Goal: Information Seeking & Learning: Learn about a topic

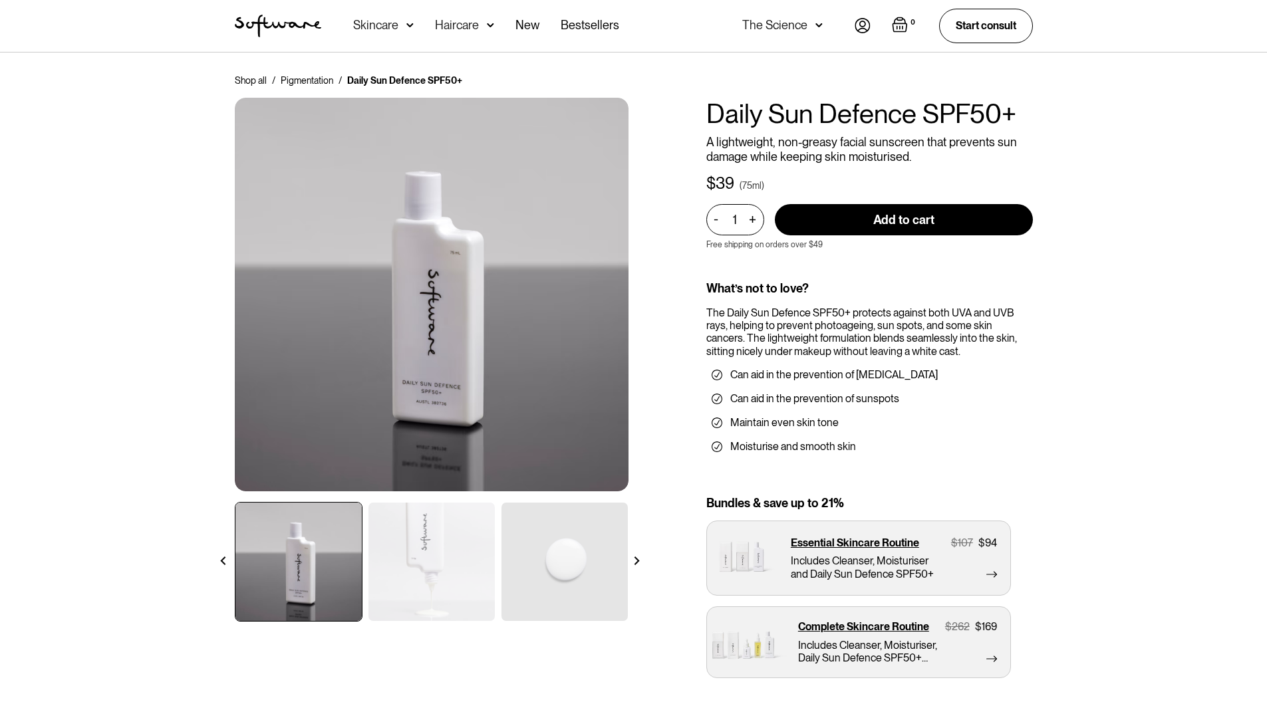
click at [453, 537] on img at bounding box center [431, 562] width 126 height 118
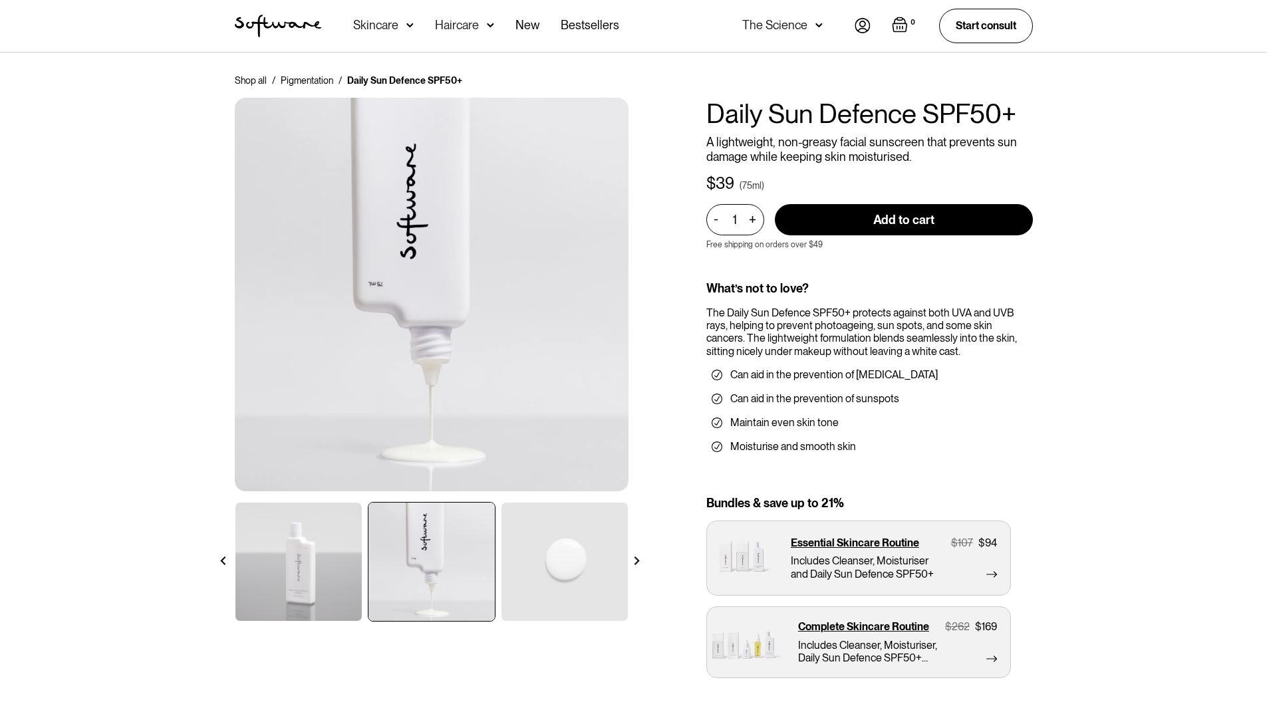
click at [578, 556] on img at bounding box center [564, 562] width 126 height 118
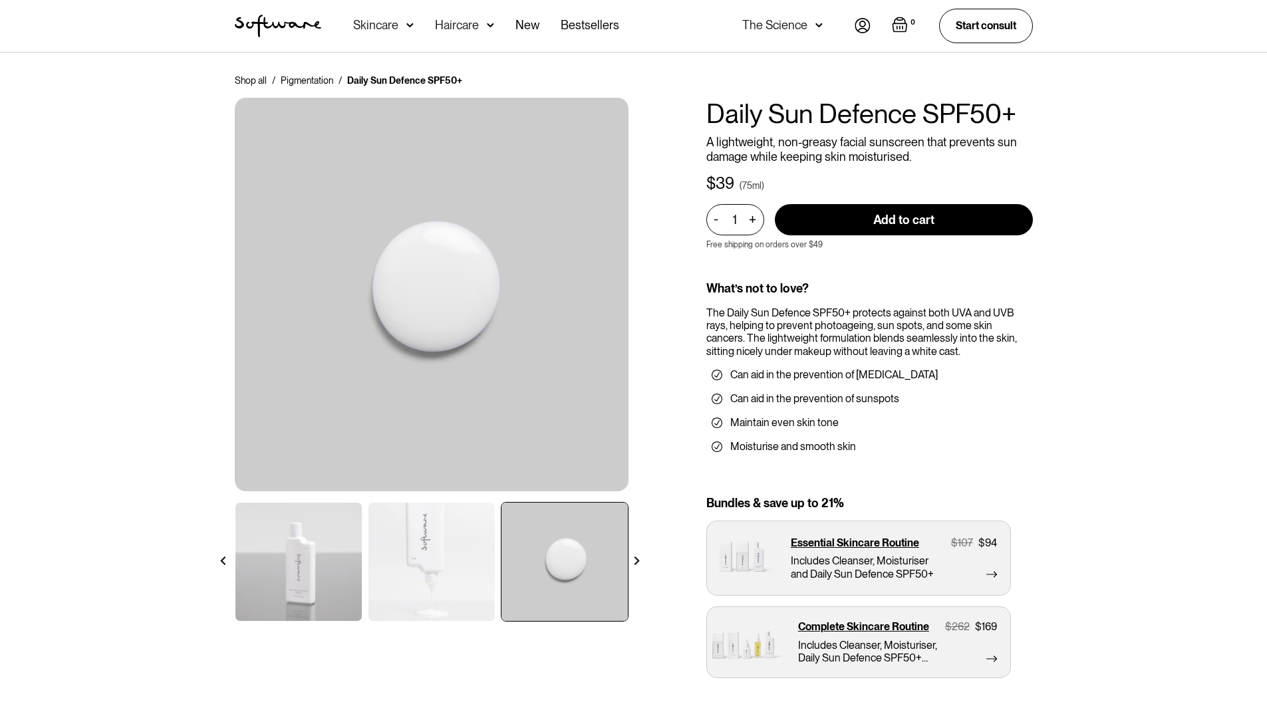
click at [630, 554] on div at bounding box center [636, 560] width 23 height 23
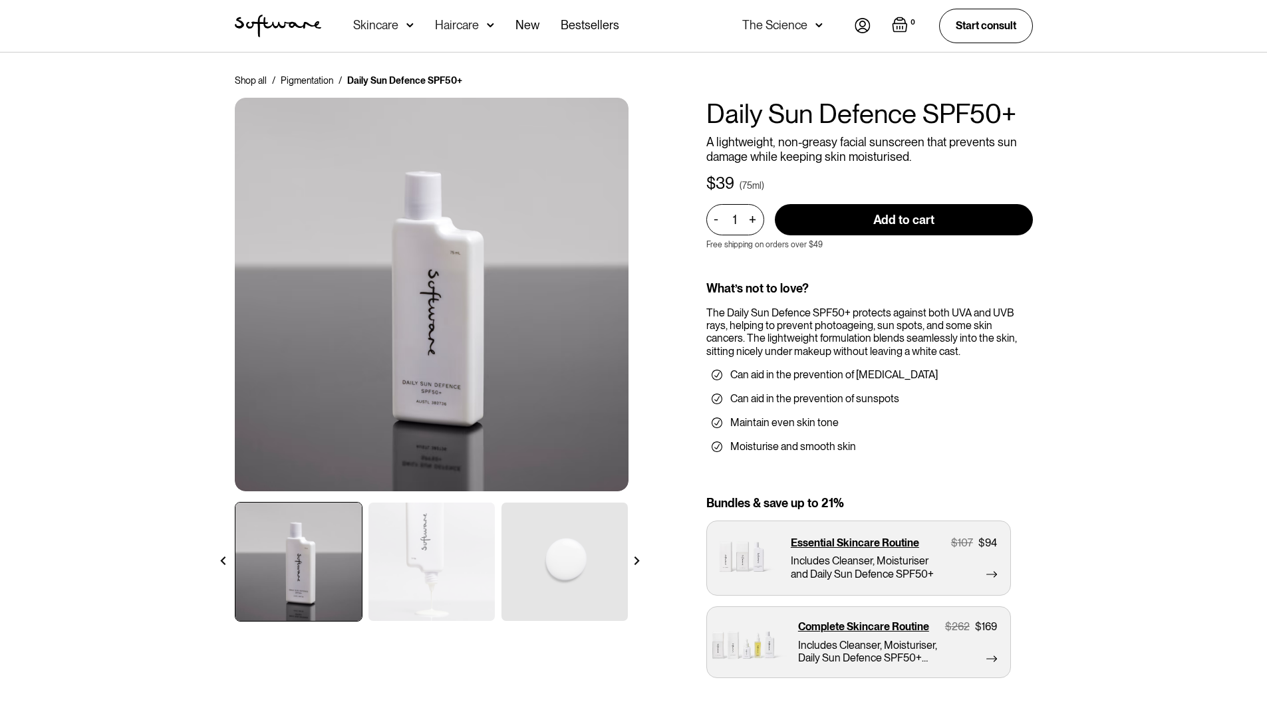
click at [632, 554] on div at bounding box center [636, 560] width 23 height 23
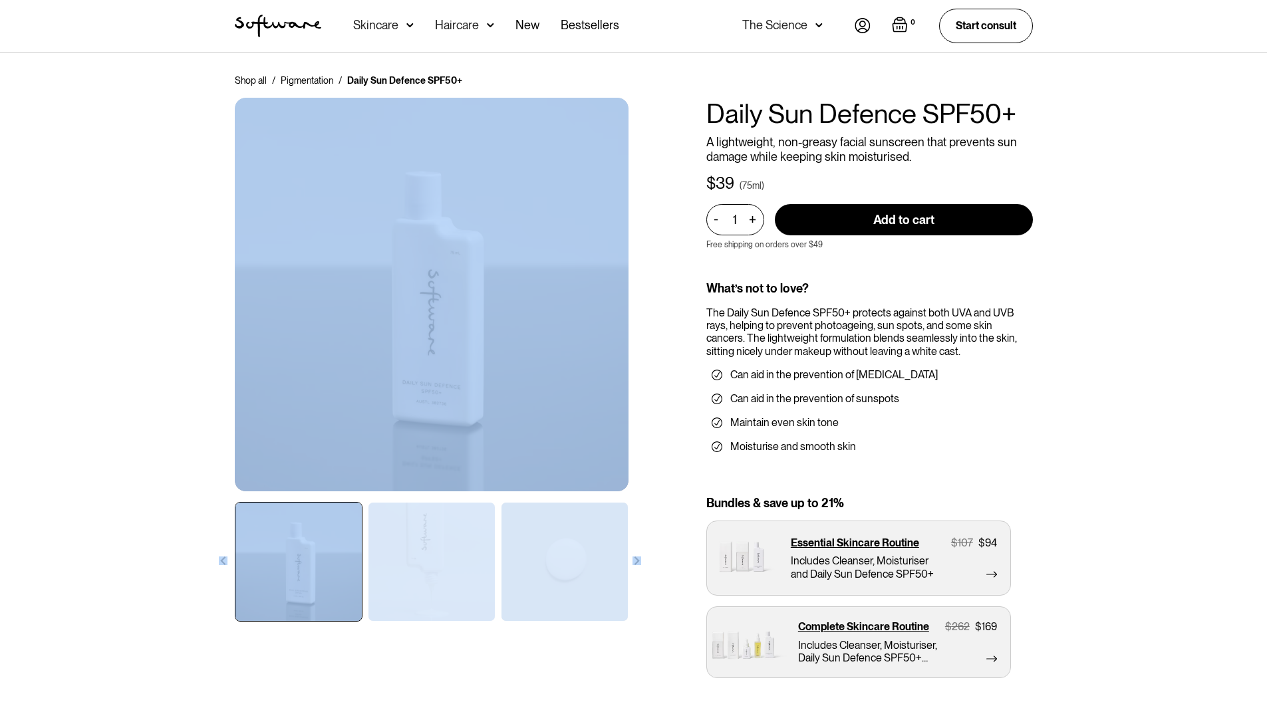
click at [632, 554] on div at bounding box center [636, 560] width 23 height 23
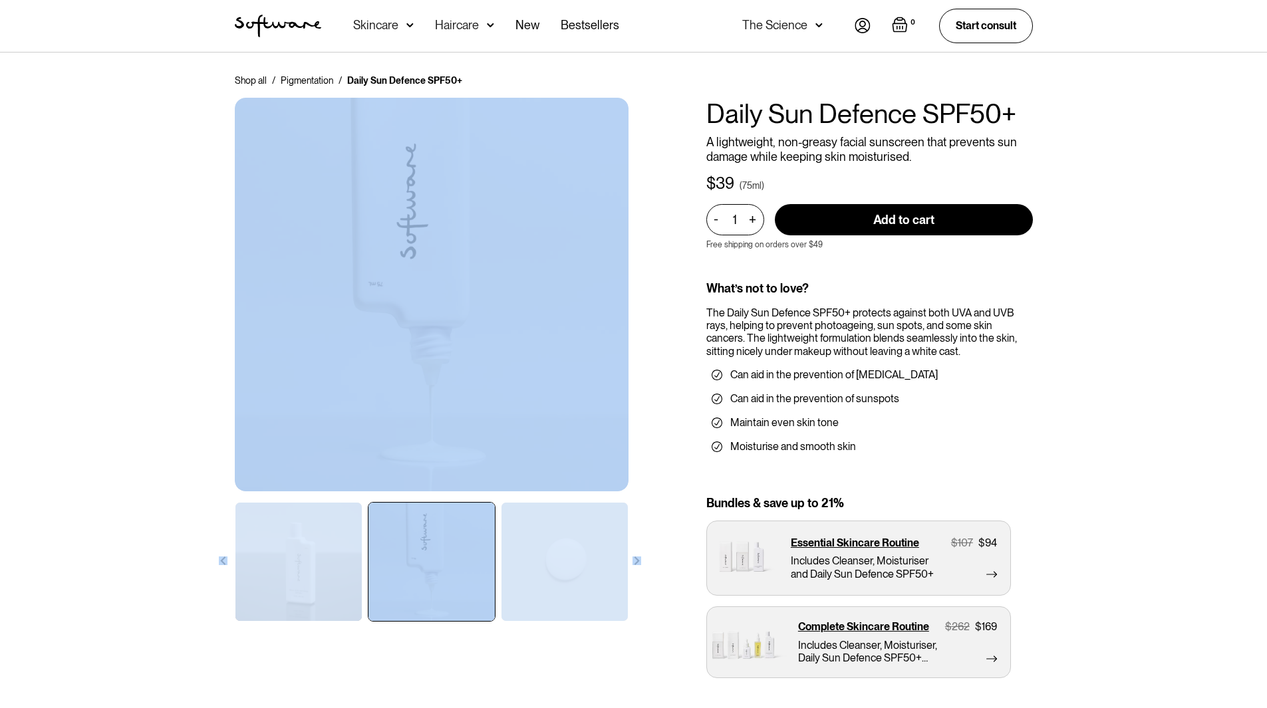
click at [632, 554] on div at bounding box center [636, 560] width 23 height 23
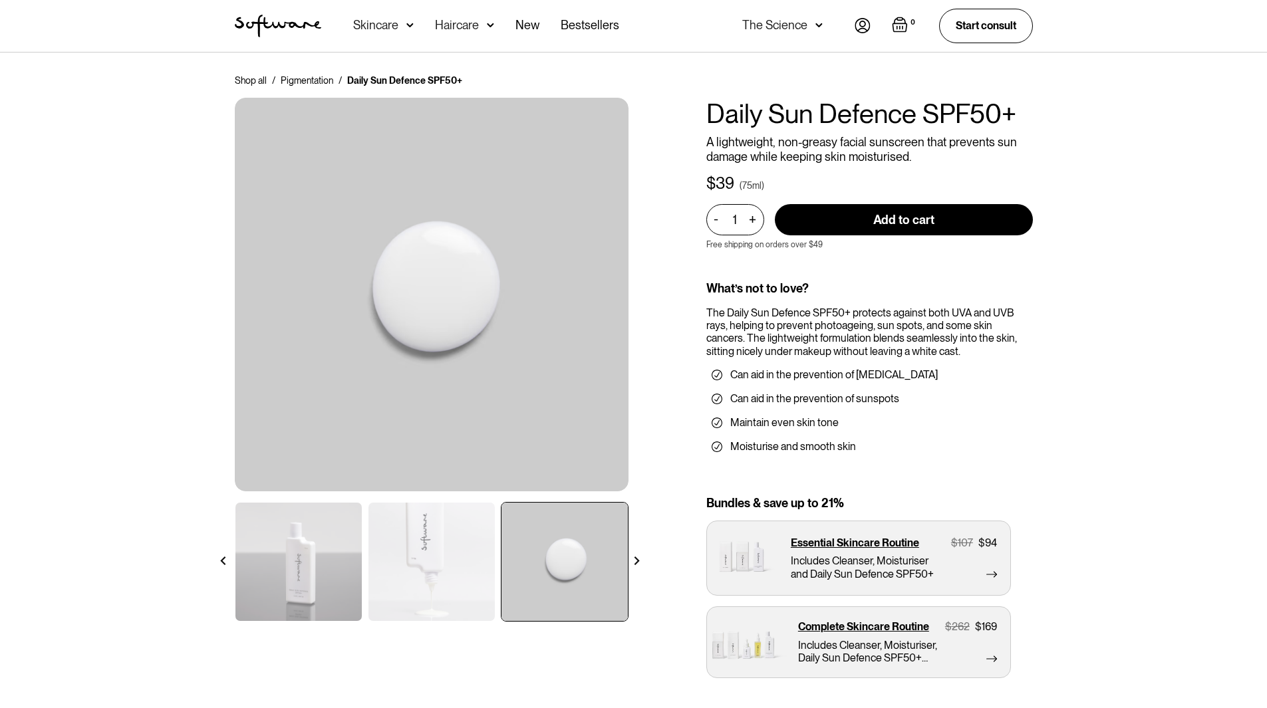
click at [632, 554] on div at bounding box center [636, 560] width 23 height 23
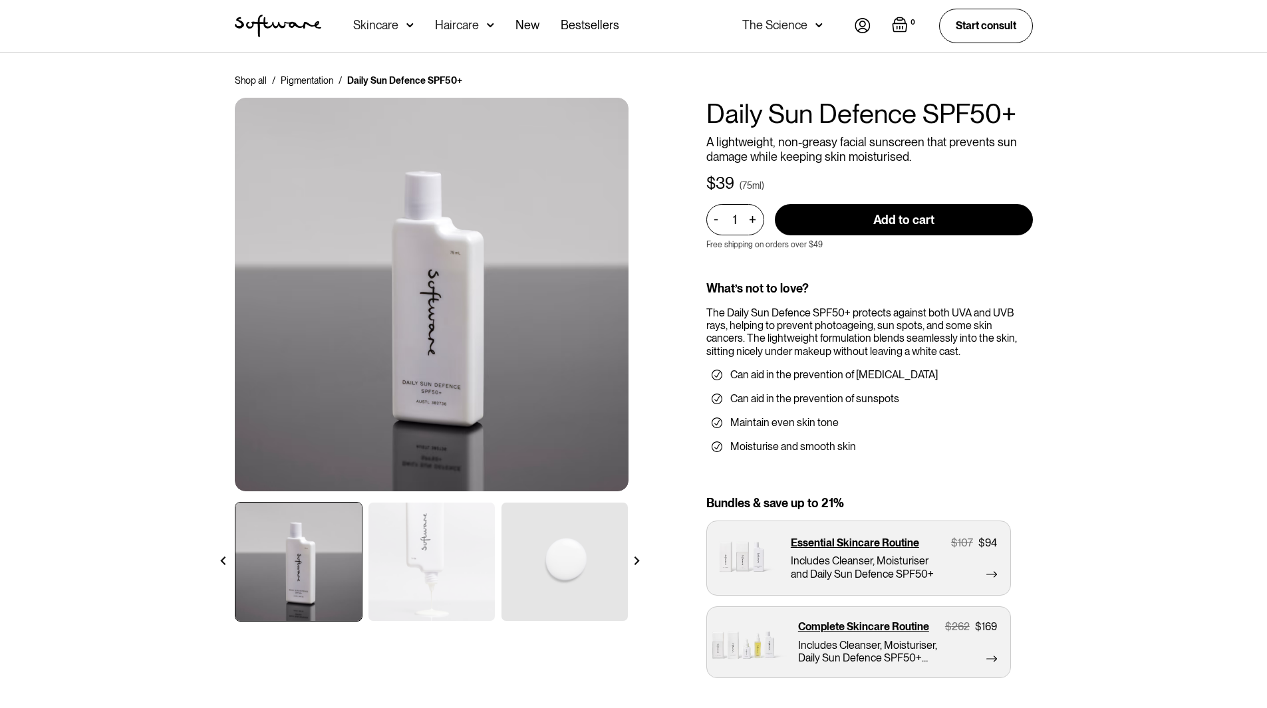
click at [632, 554] on div at bounding box center [636, 560] width 23 height 23
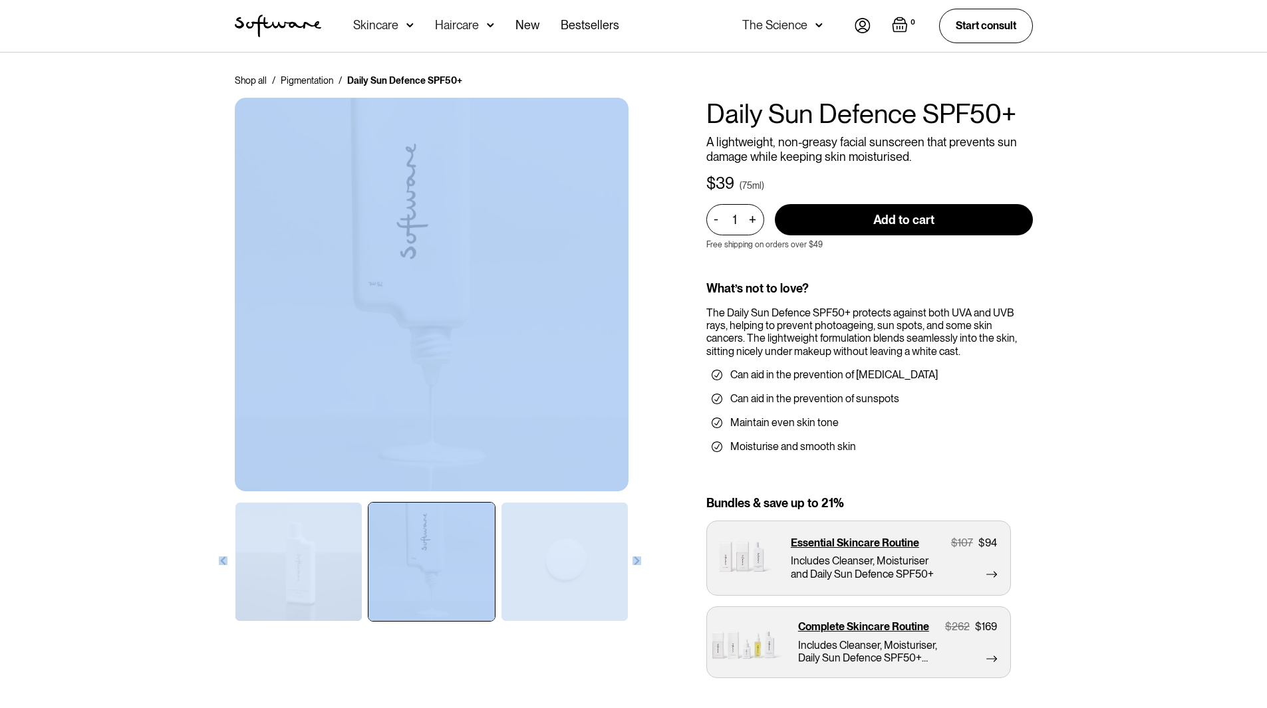
click at [632, 554] on div at bounding box center [636, 560] width 23 height 23
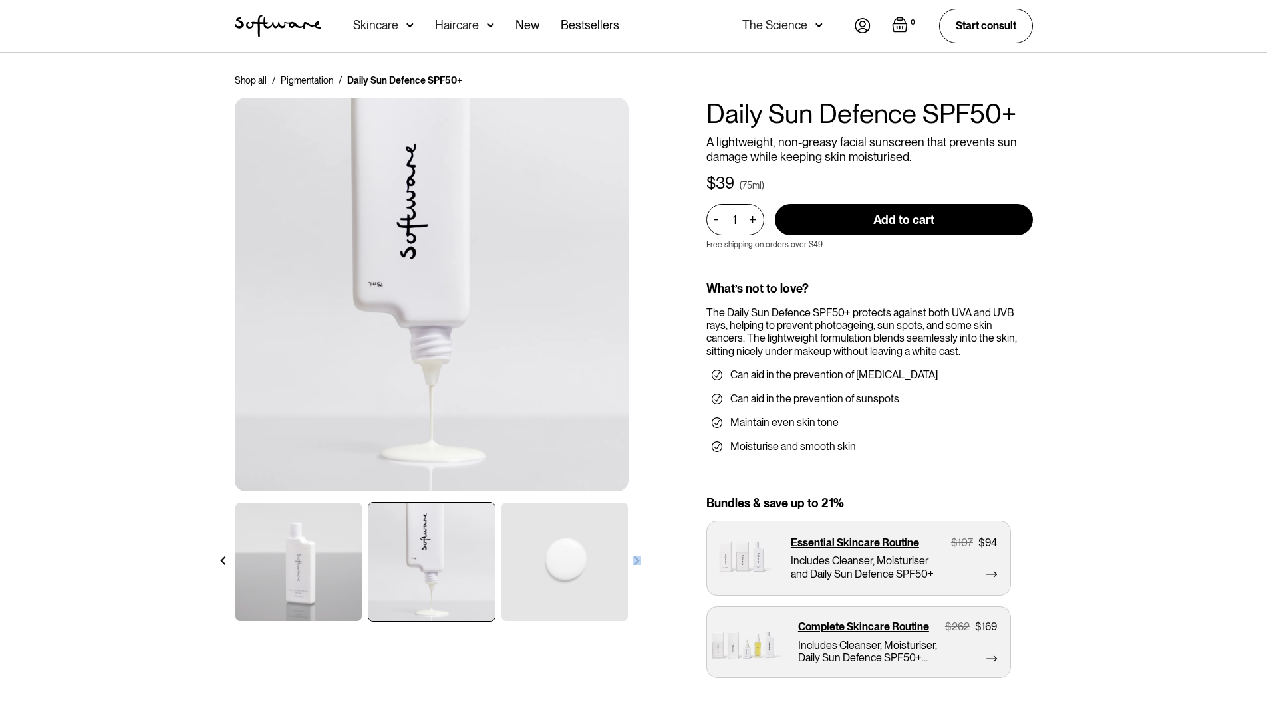
click at [632, 554] on div at bounding box center [636, 560] width 23 height 23
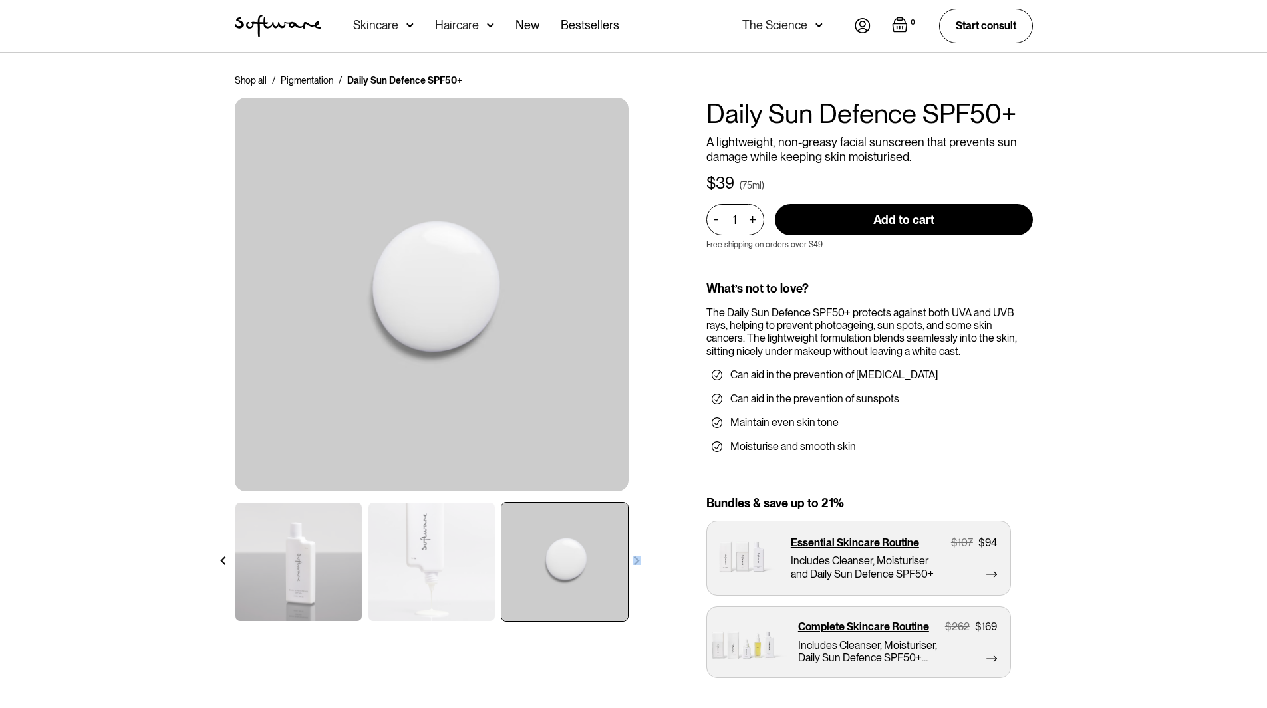
click at [632, 554] on div at bounding box center [636, 560] width 23 height 23
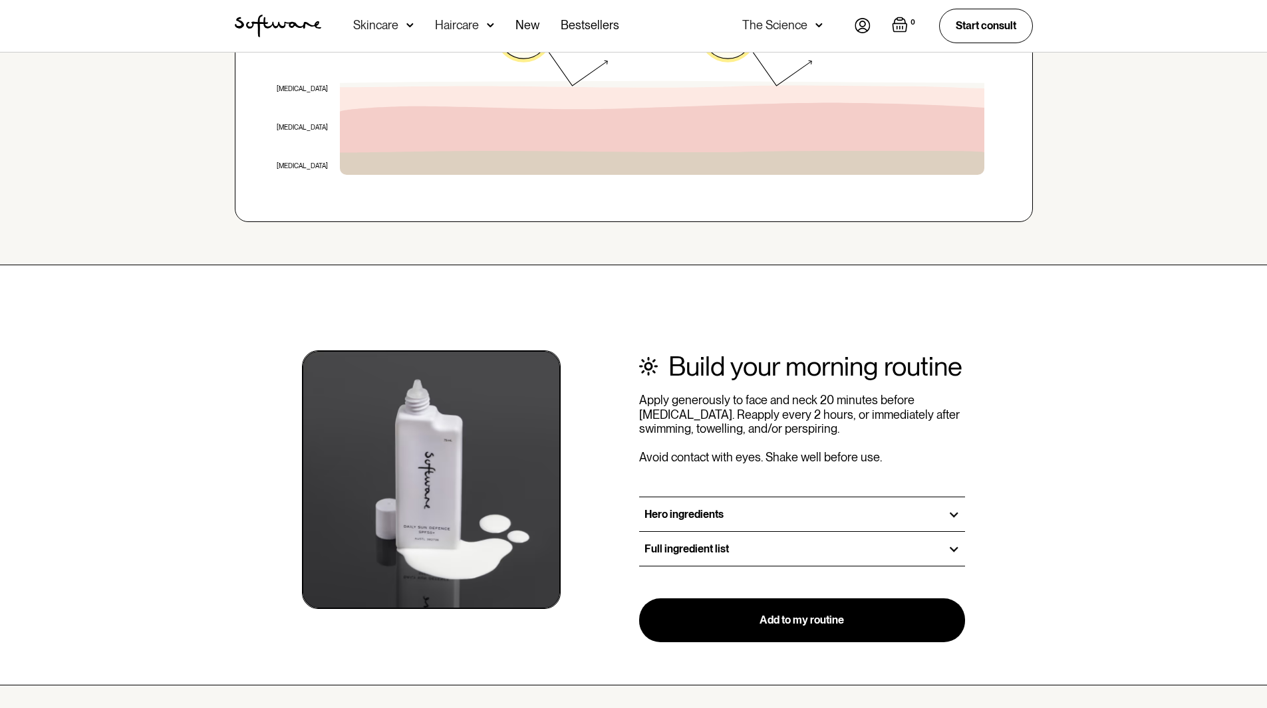
scroll to position [1396, 0]
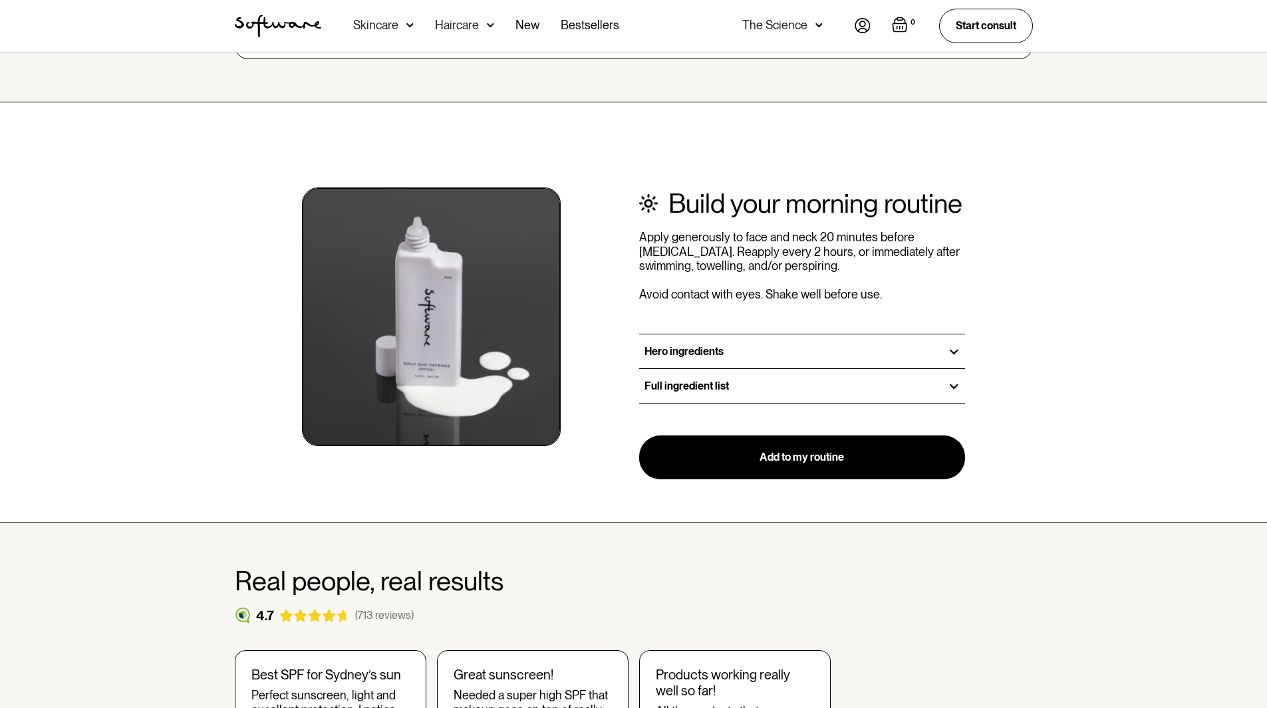
click at [677, 385] on h3 "Full ingredient list" at bounding box center [686, 386] width 84 height 13
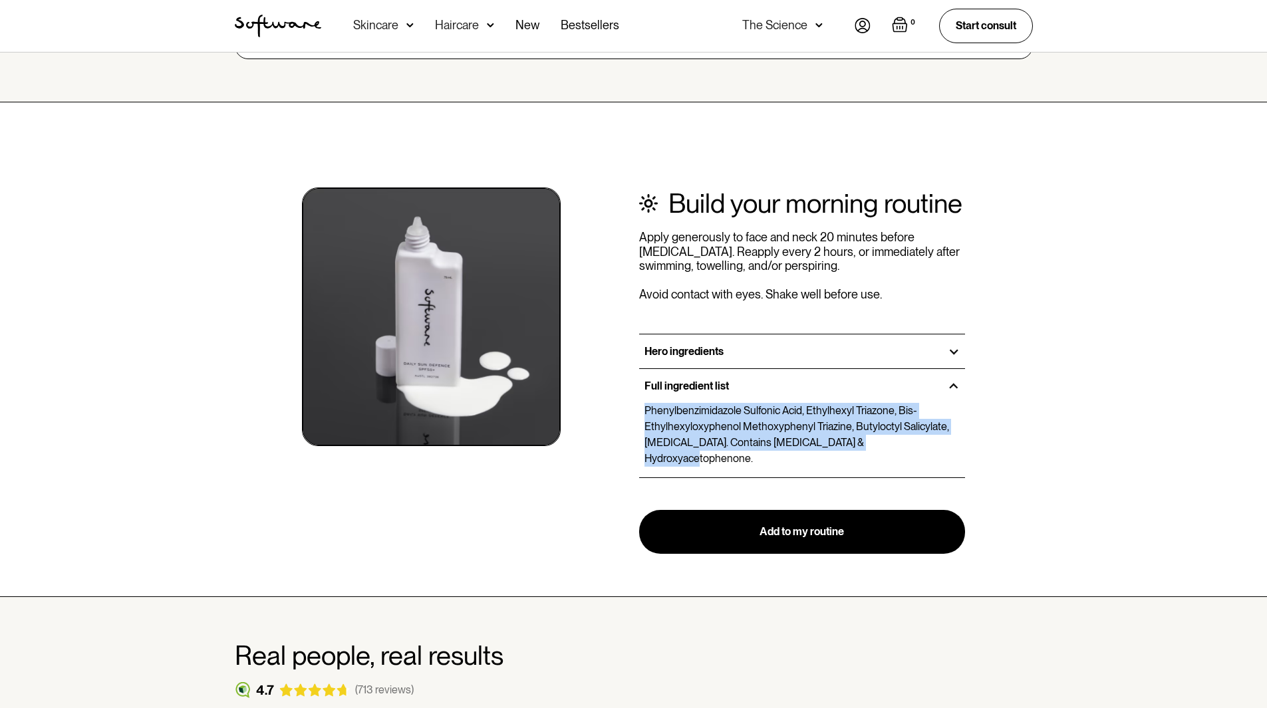
drag, startPoint x: 644, startPoint y: 406, endPoint x: 898, endPoint y: 438, distance: 256.0
click at [898, 438] on p "Phenylbenzimidazole Sulfonic Acid, Ethylhexyl Triazone, Bis-Ethylhexyloxyphenol…" at bounding box center [802, 435] width 316 height 64
copy p "Phenylbenzimidazole Sulfonic Acid, Ethylhexyl Triazone, Bis-Ethylhexyloxyphenol…"
